Goal: Information Seeking & Learning: Learn about a topic

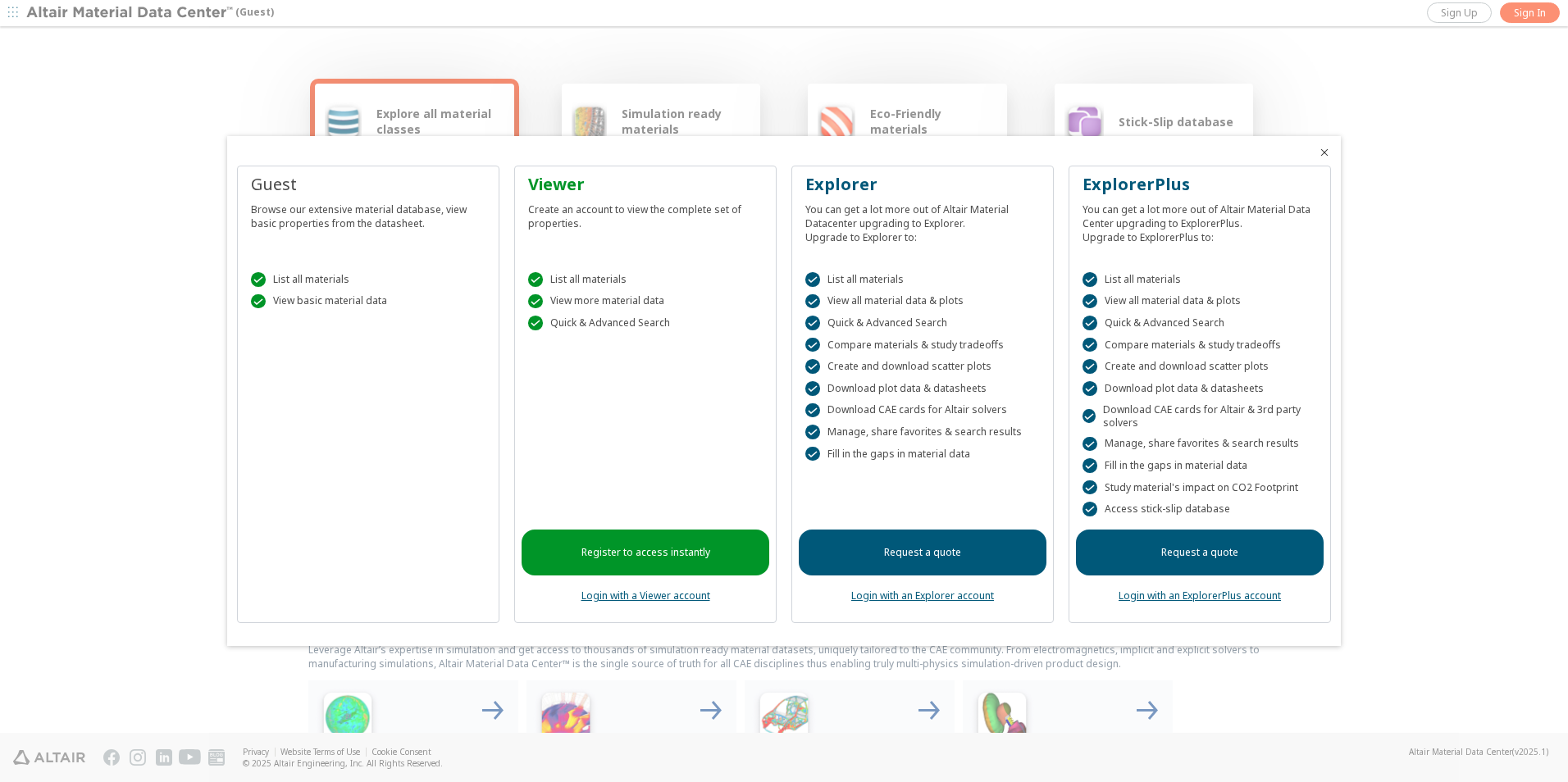
click at [1327, 149] on icon "Close" at bounding box center [1325, 152] width 13 height 13
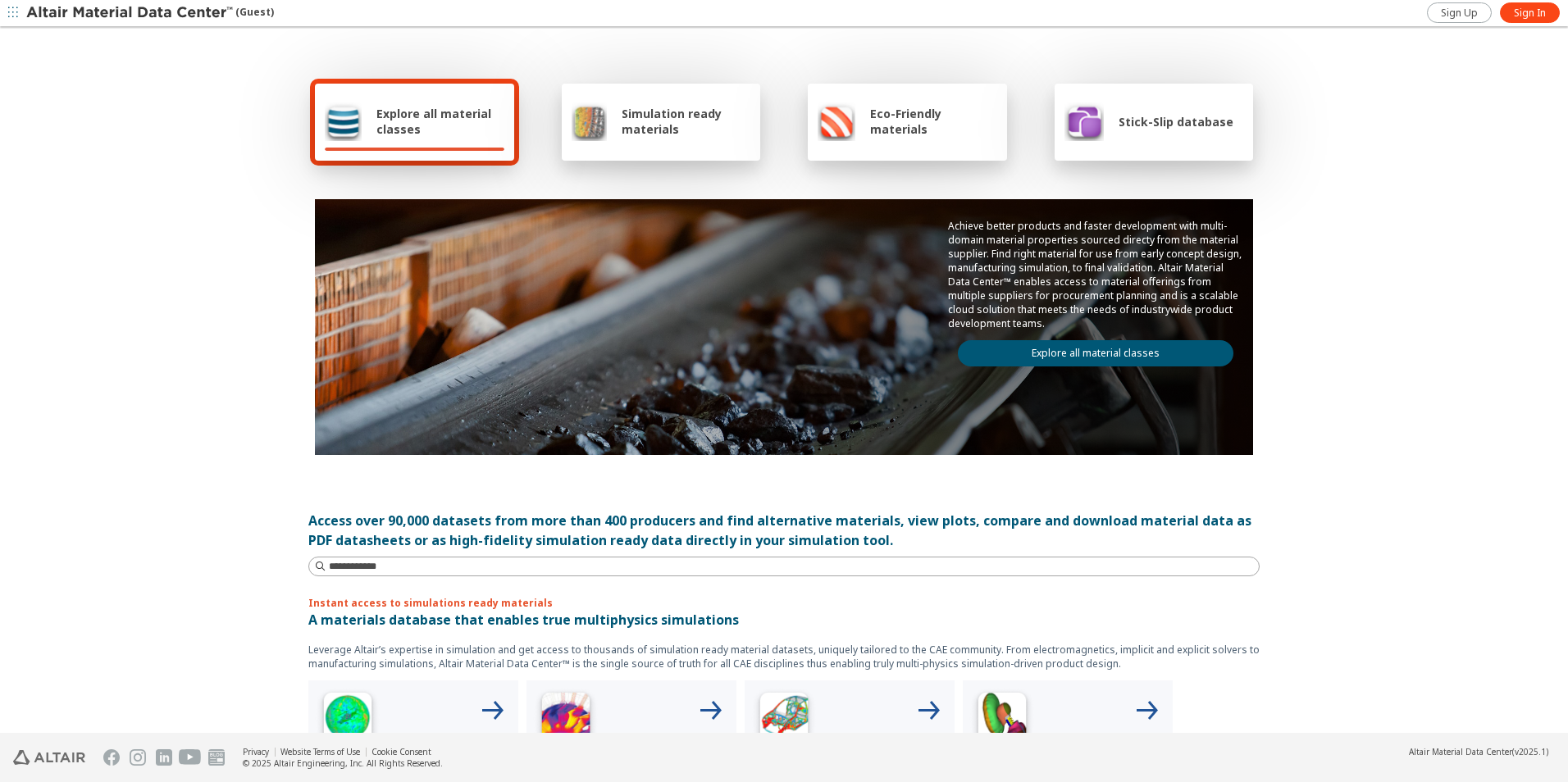
click at [1419, 457] on div "Explore all material classes Simulation ready materials Eco-Friendly materials …" at bounding box center [784, 381] width 1568 height 706
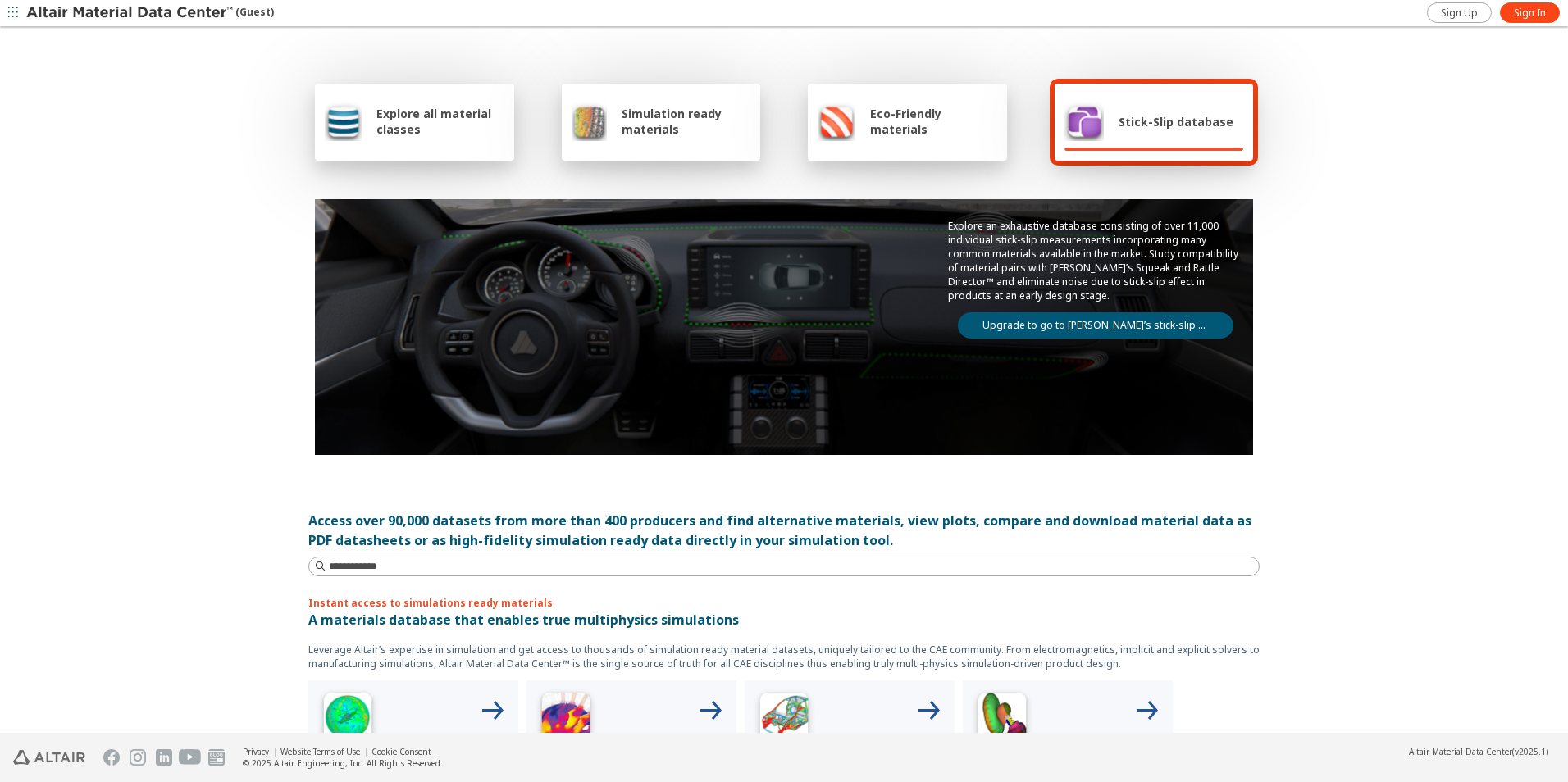
click at [1373, 141] on div "Explore all material classes Simulation ready materials Eco-Friendly materials …" at bounding box center [784, 381] width 1568 height 706
click at [1366, 257] on div "Explore all material classes Simulation ready materials Eco-Friendly materials …" at bounding box center [784, 381] width 1568 height 706
click at [1378, 321] on div "Explore all material classes Simulation ready materials Eco-Friendly materials …" at bounding box center [784, 381] width 1568 height 706
click at [1378, 399] on div "Explore all material classes Simulation ready materials Eco-Friendly materials …" at bounding box center [784, 381] width 1568 height 706
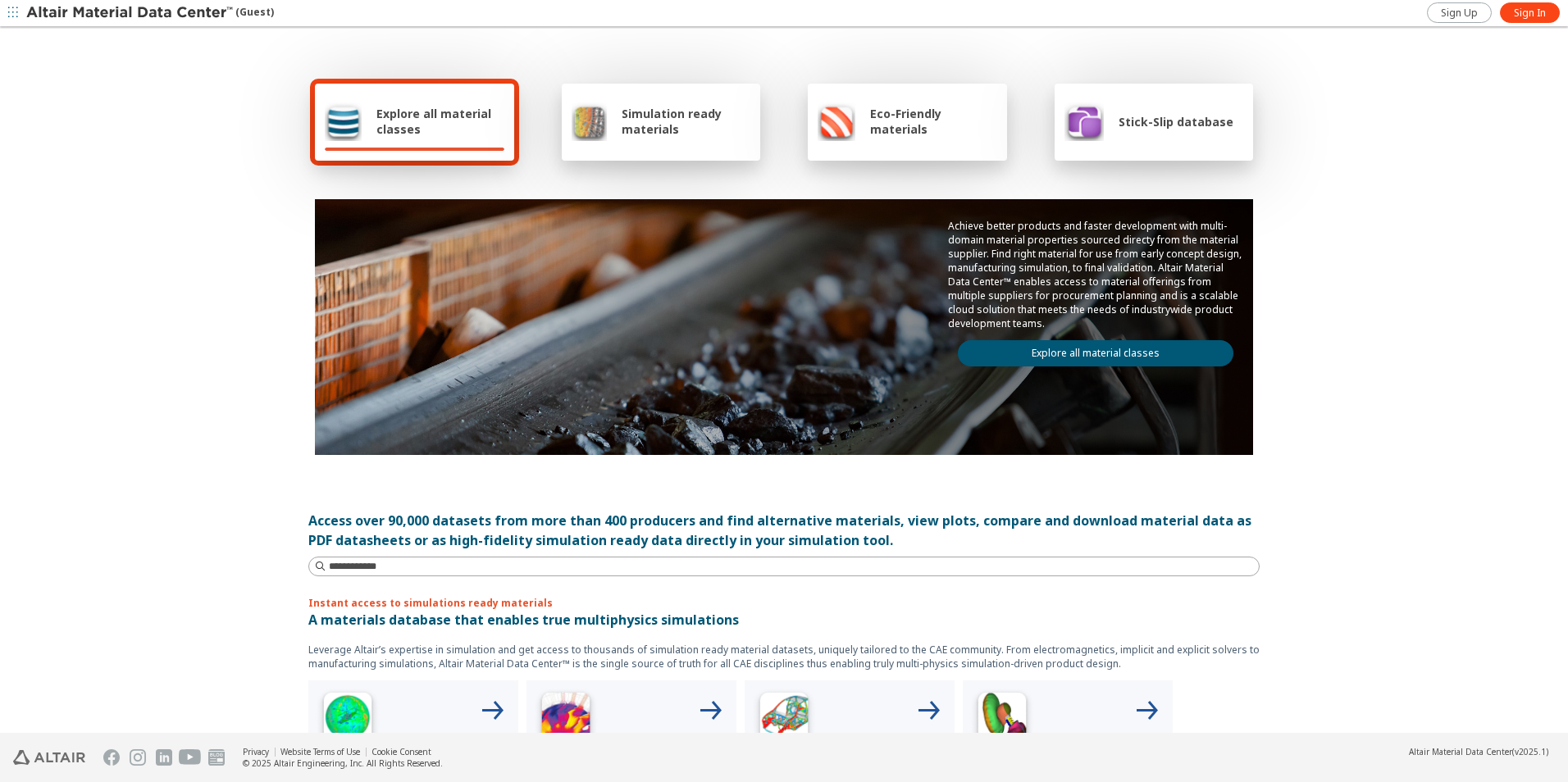
click at [1395, 214] on div "Explore all material classes Simulation ready materials Eco-Friendly materials …" at bounding box center [784, 381] width 1568 height 706
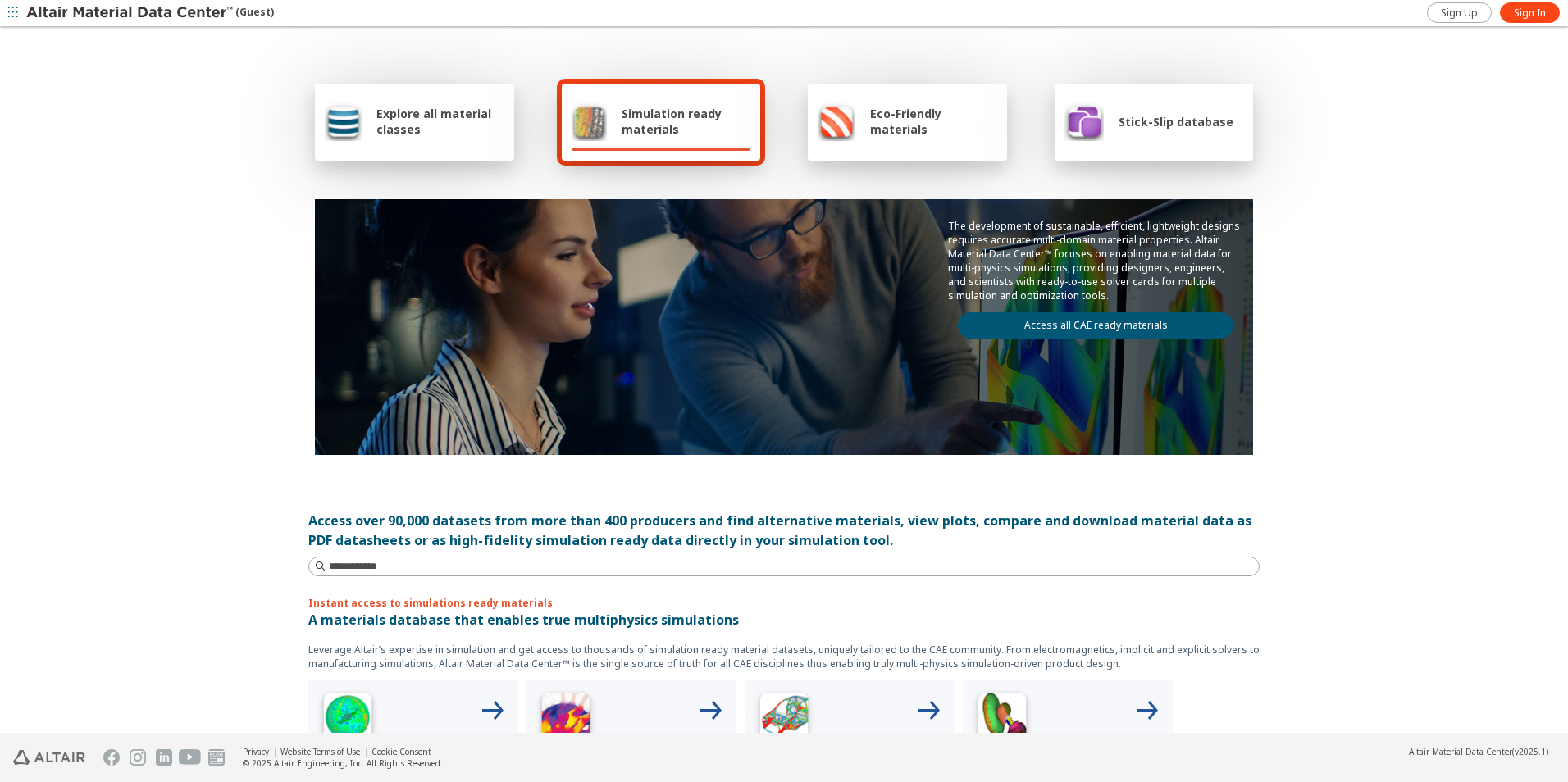
click at [1471, 202] on div "Explore all material classes Simulation ready materials Eco-Friendly materials …" at bounding box center [784, 381] width 1568 height 706
click at [383, 124] on span "Explore all material classes" at bounding box center [440, 122] width 128 height 31
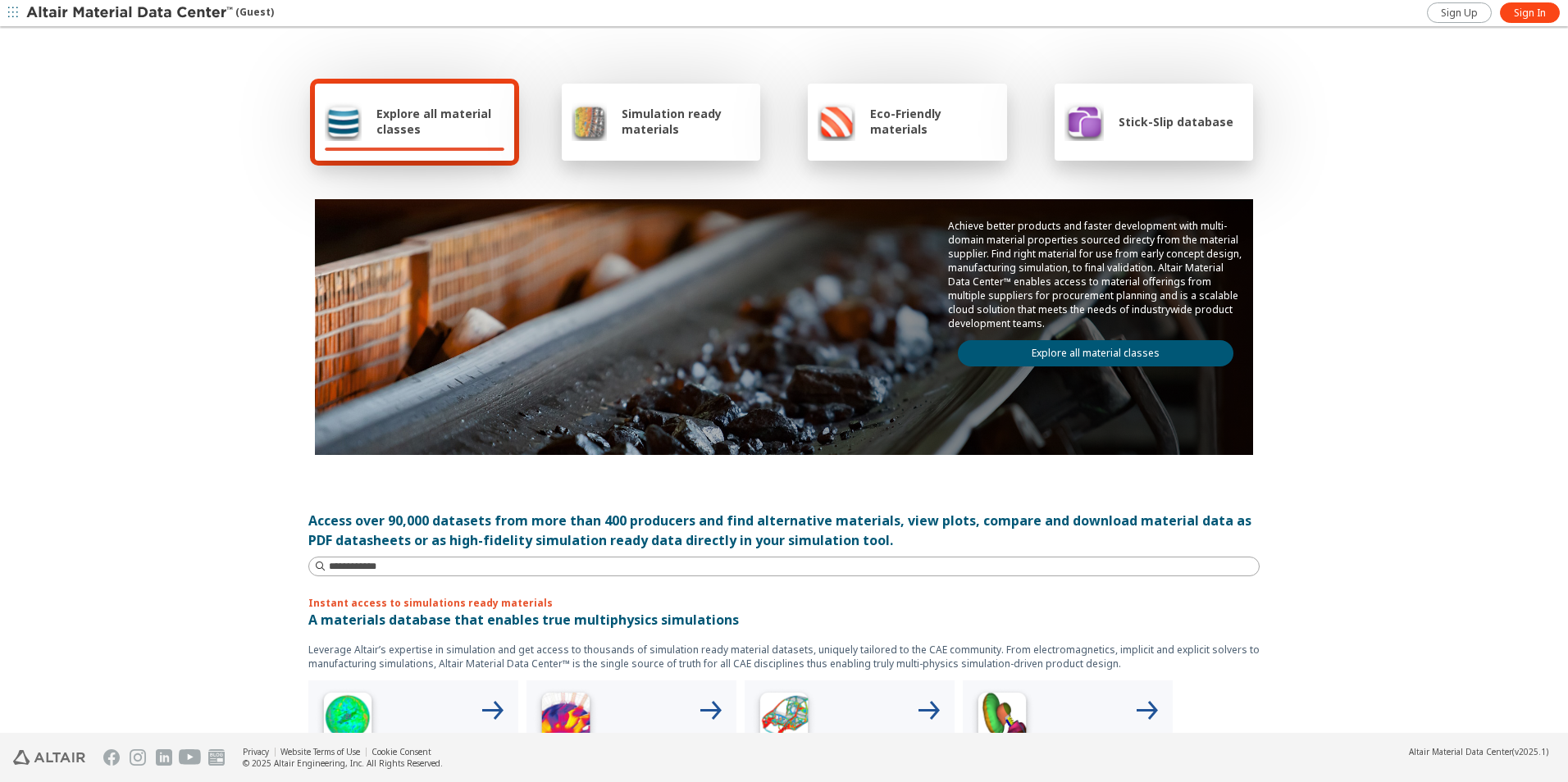
click at [9, 10] on icon "button" at bounding box center [12, 11] width 10 height 10
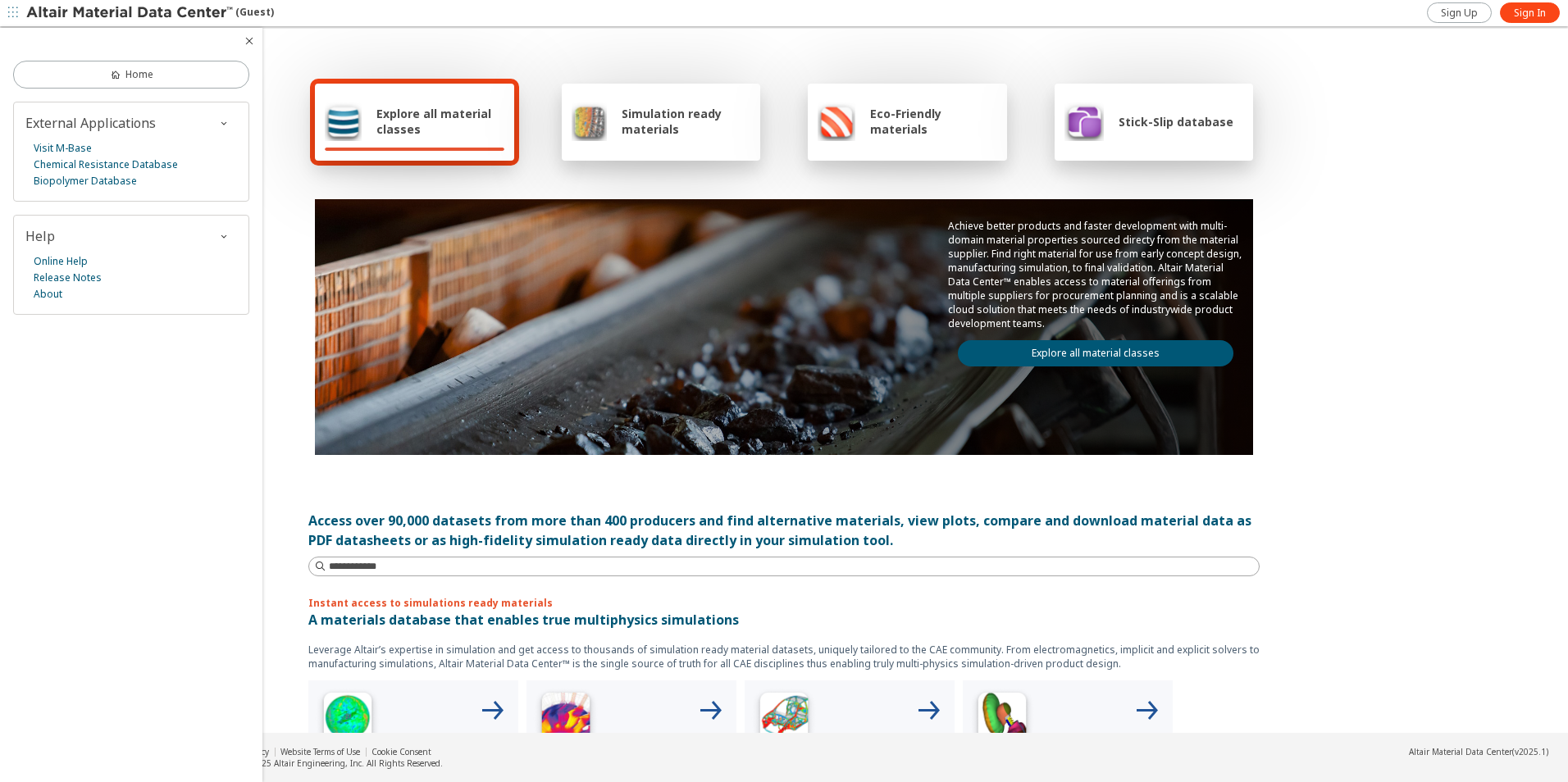
click at [139, 9] on img at bounding box center [130, 13] width 209 height 17
